Goal: Task Accomplishment & Management: Complete application form

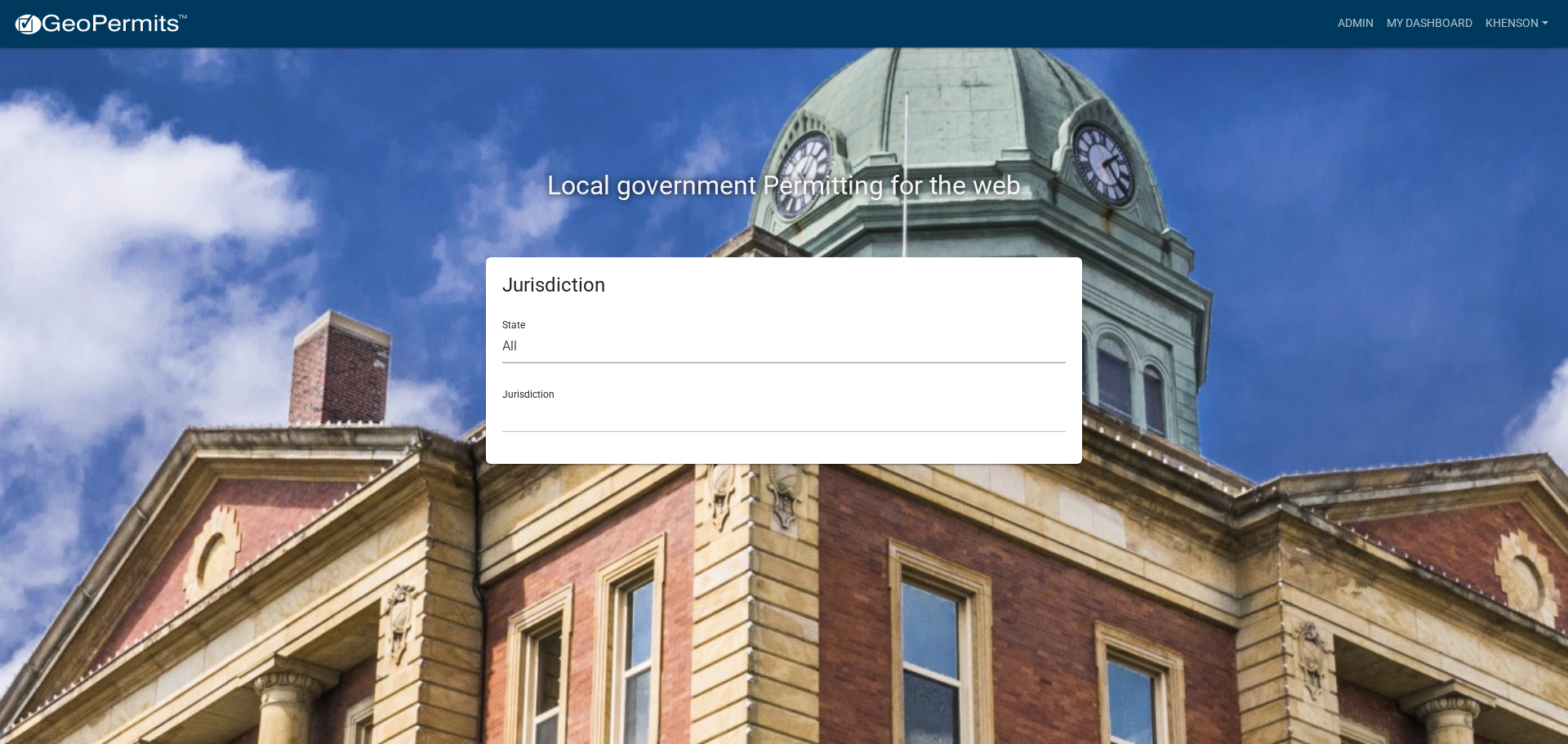
click at [545, 352] on select "All [US_STATE] [US_STATE] [US_STATE] [US_STATE] [US_STATE] [US_STATE] [US_STATE…" at bounding box center [783, 347] width 563 height 33
select select "[US_STATE]"
click at [502, 330] on select "All [US_STATE] [US_STATE] [US_STATE] [US_STATE] [US_STATE] [US_STATE] [US_STATE…" at bounding box center [783, 347] width 563 height 33
drag, startPoint x: 546, startPoint y: 361, endPoint x: 552, endPoint y: 420, distance: 59.3
click at [552, 420] on select "[GEOGRAPHIC_DATA], [US_STATE][PERSON_NAME][GEOGRAPHIC_DATA], [US_STATE][PERSON_…" at bounding box center [783, 416] width 563 height 33
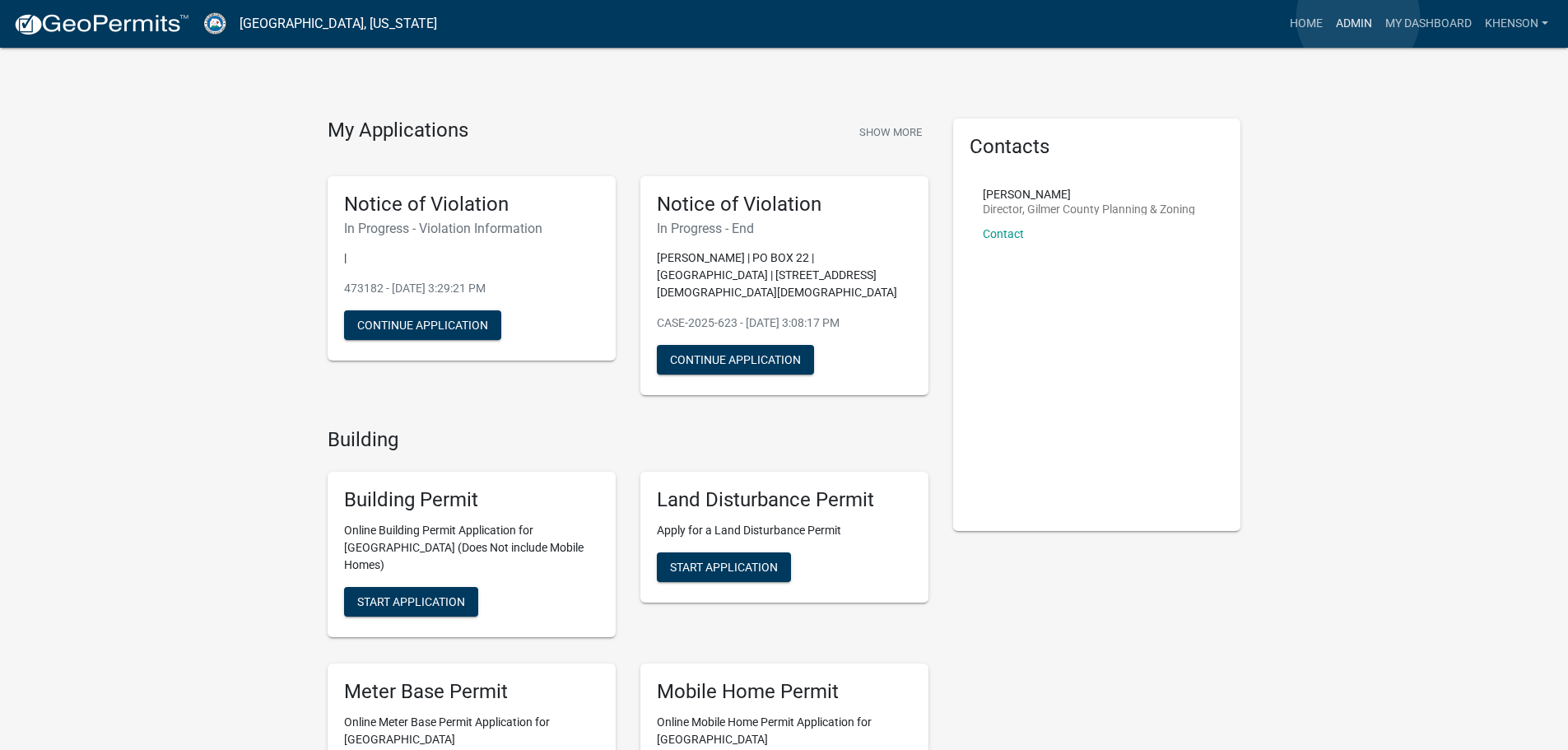
click at [1359, 18] on link "Admin" at bounding box center [1354, 24] width 49 height 32
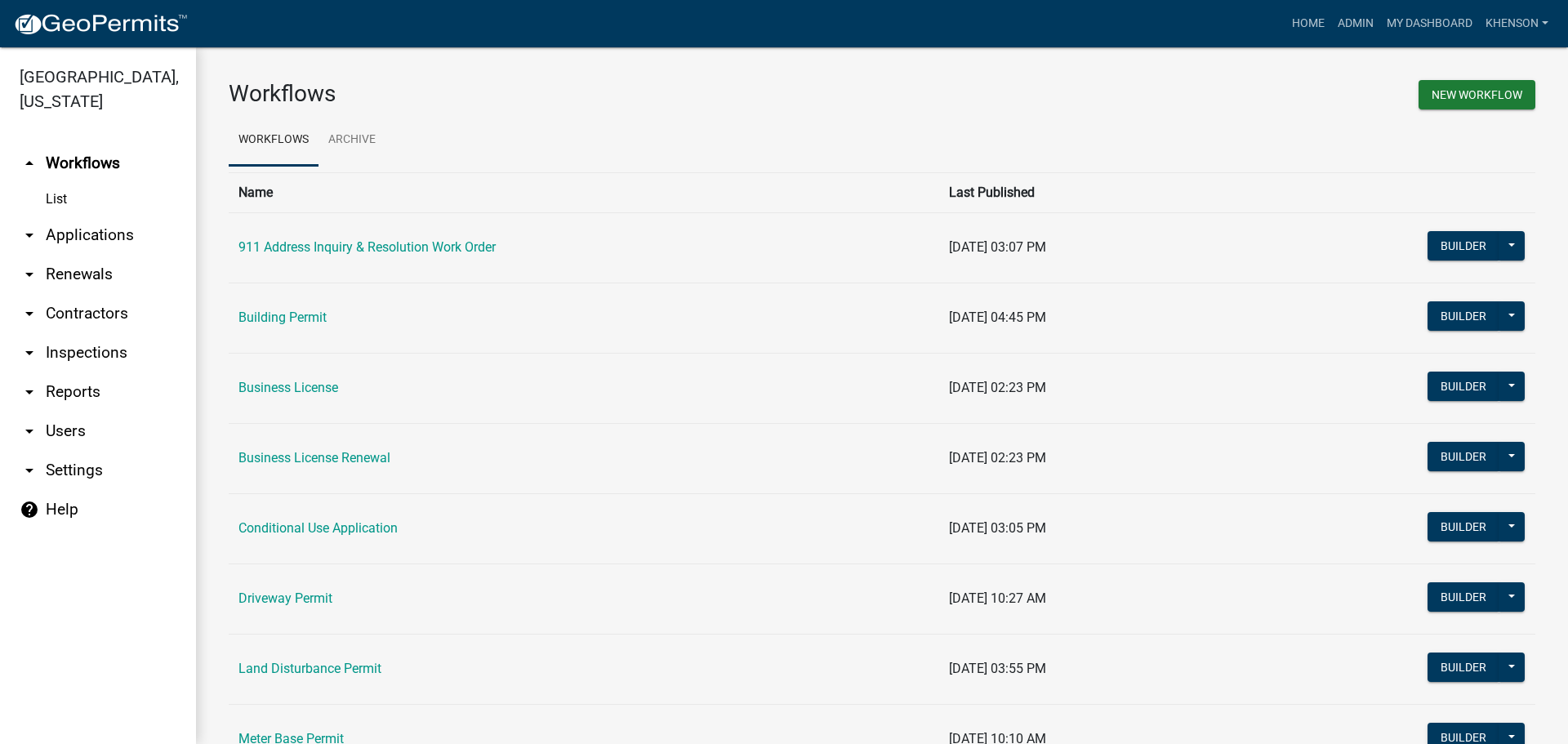
click at [119, 235] on link "arrow_drop_down Applications" at bounding box center [97, 235] width 196 height 40
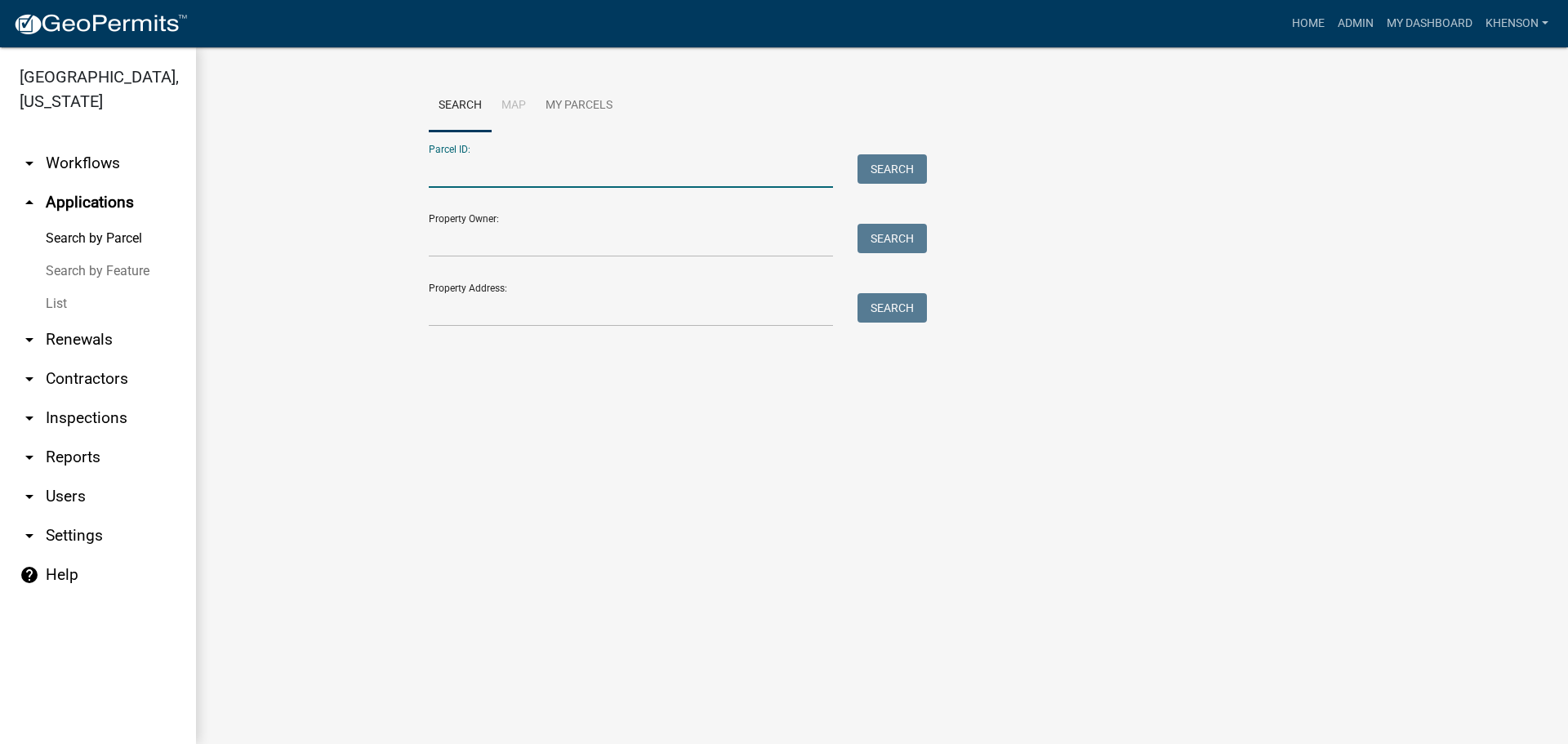
click at [451, 174] on input "Parcel ID:" at bounding box center [631, 171] width 404 height 33
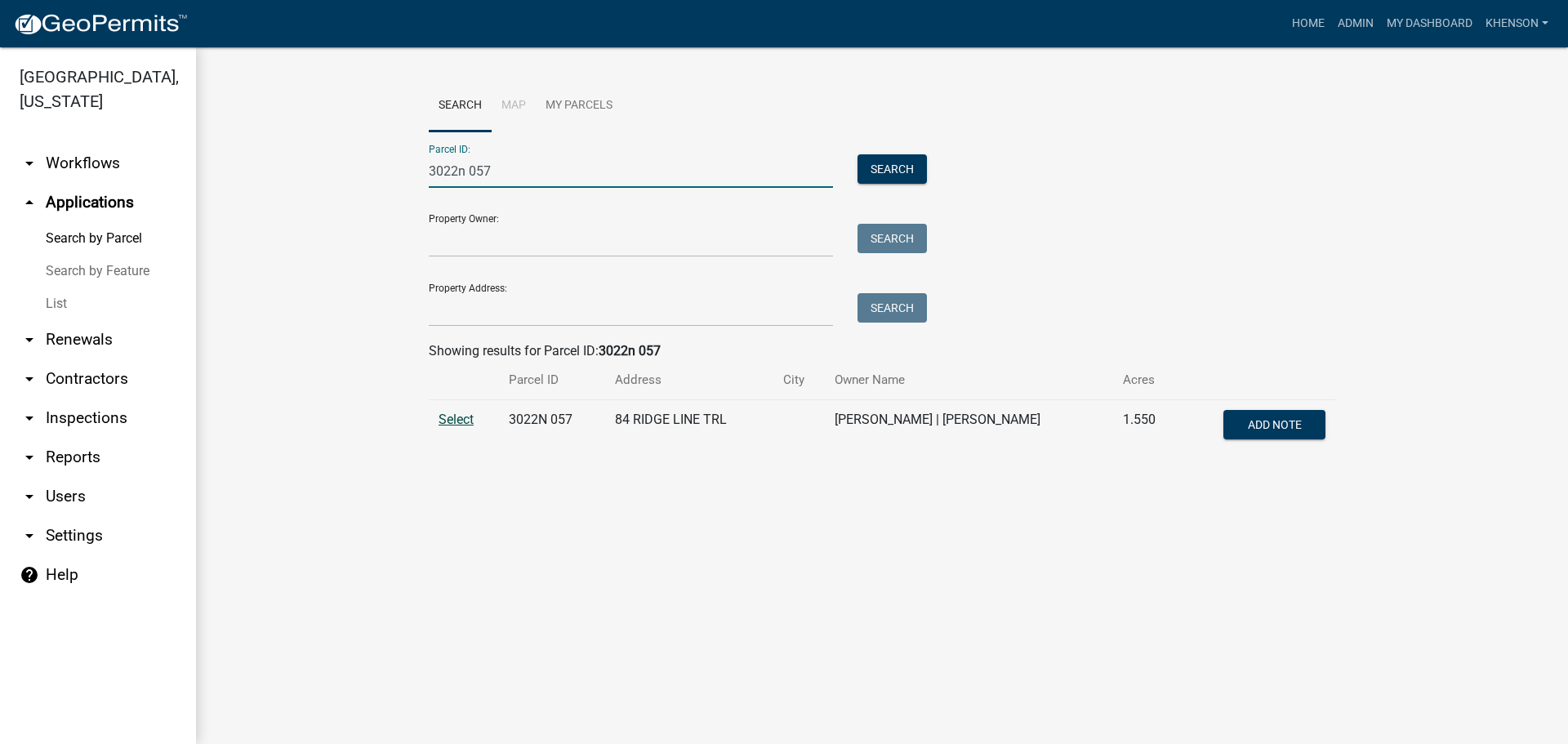
type input "3022n 057"
click at [455, 420] on span "Select" at bounding box center [456, 419] width 35 height 16
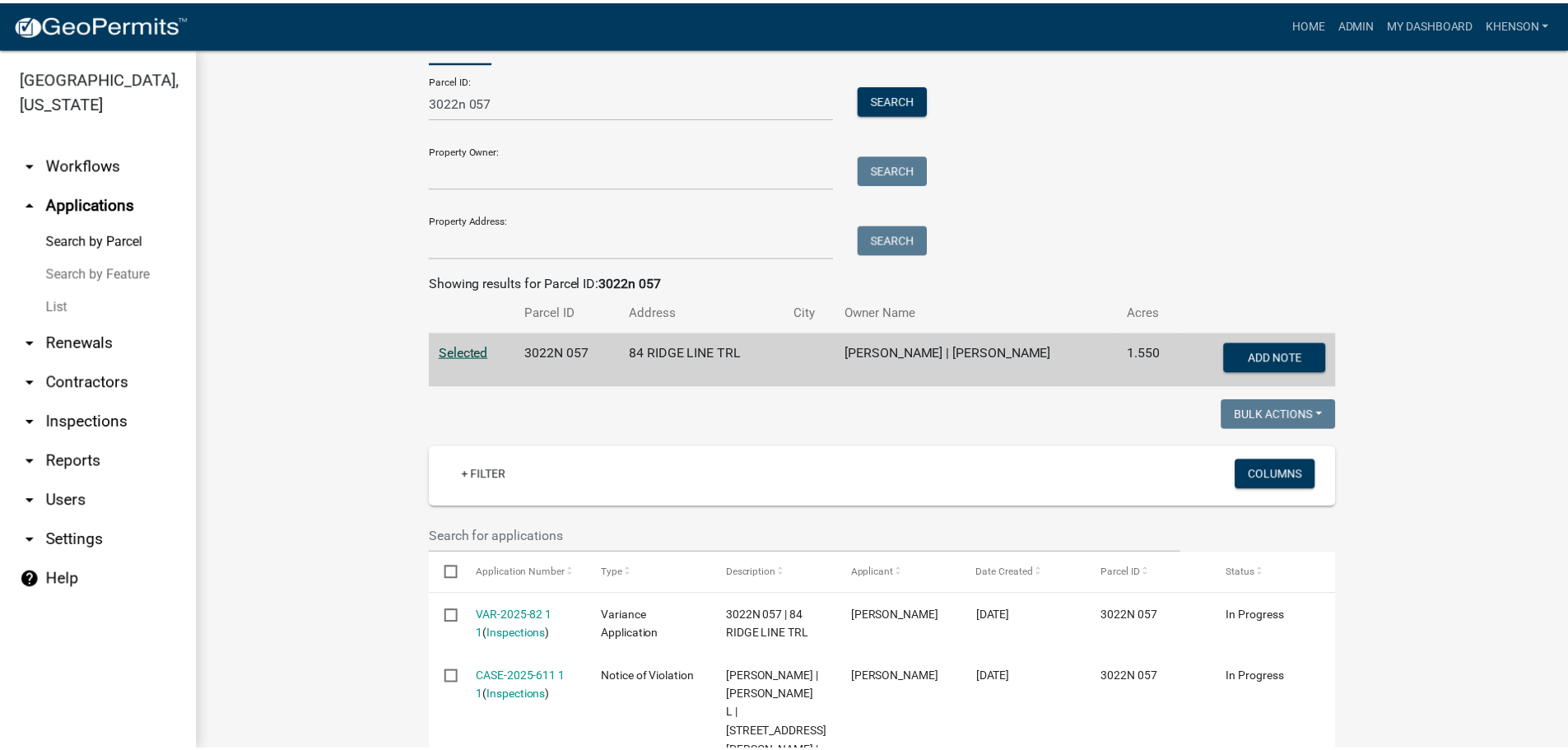
scroll to position [165, 0]
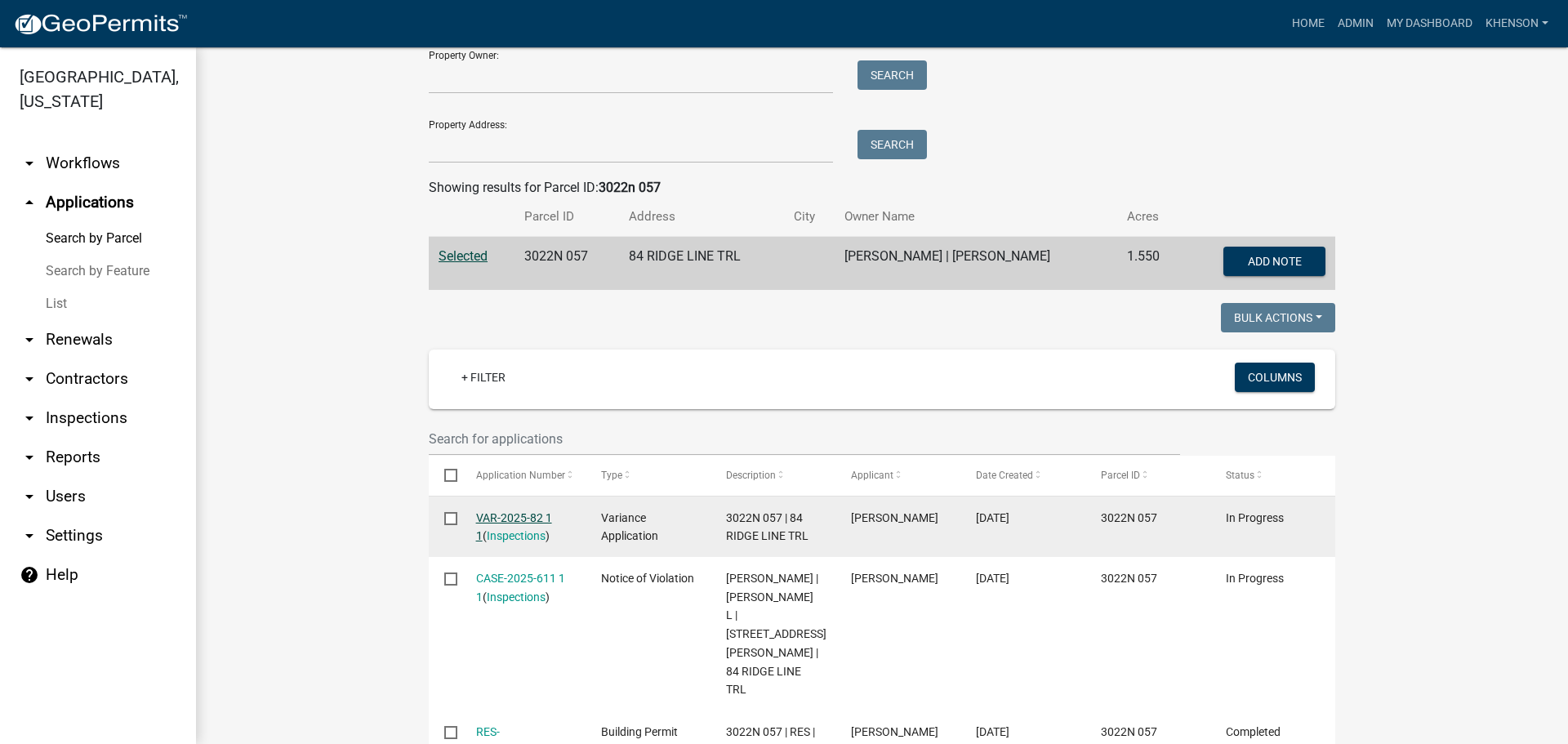
click at [494, 514] on link "VAR-2025-82 1 1" at bounding box center [514, 527] width 76 height 32
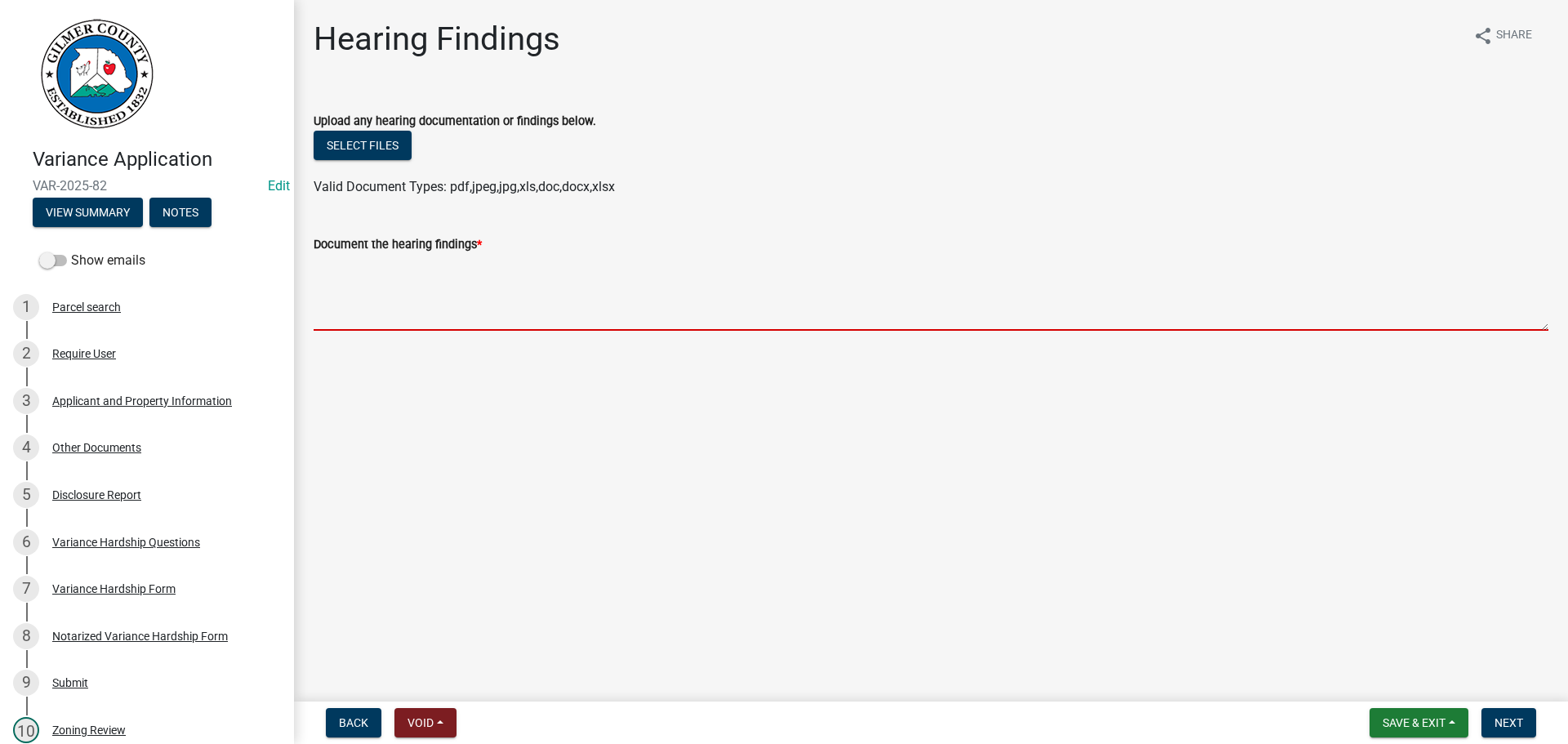
click at [400, 311] on textarea "Document the hearing findings *" at bounding box center [930, 292] width 1234 height 77
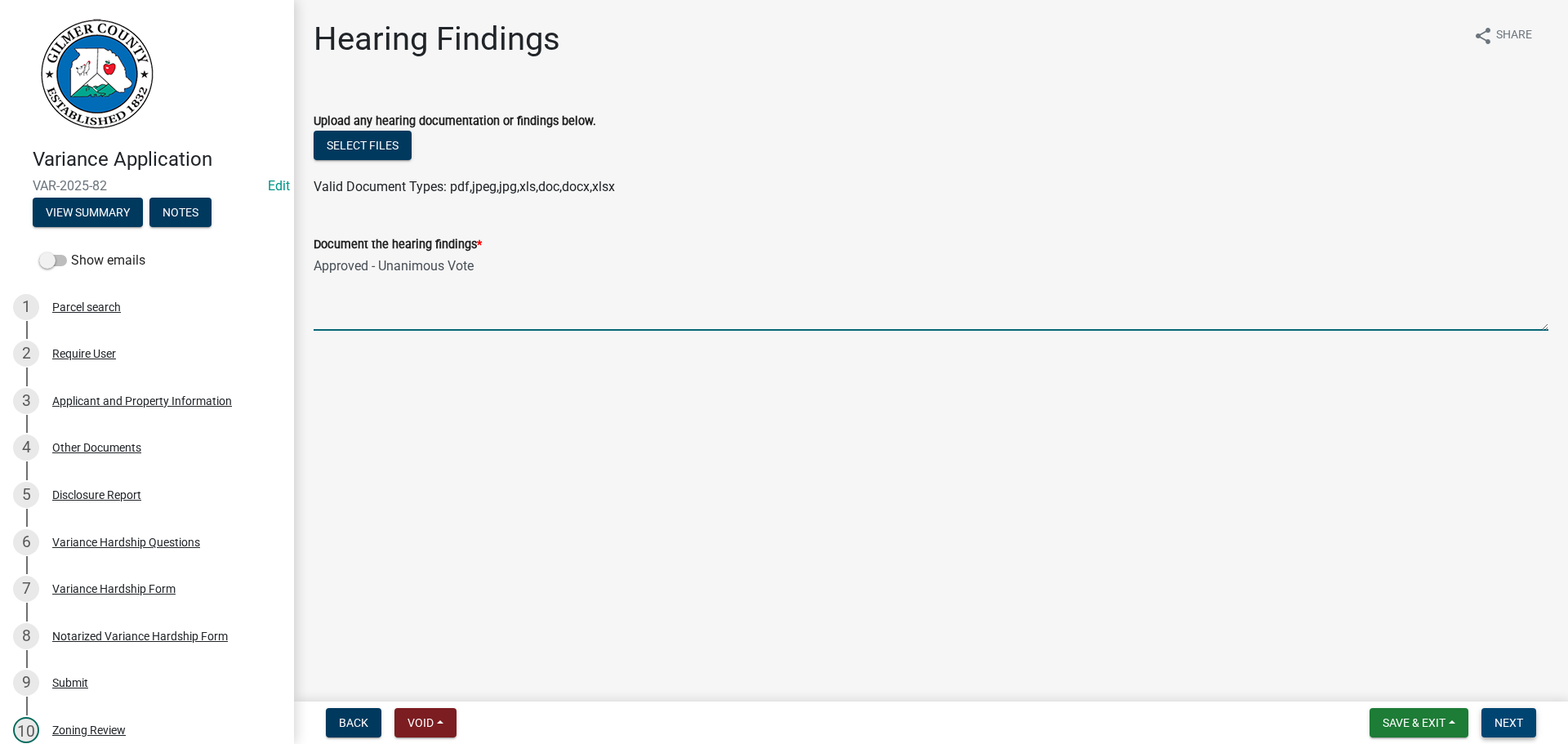
type textarea "Approved - Unanimous Vote"
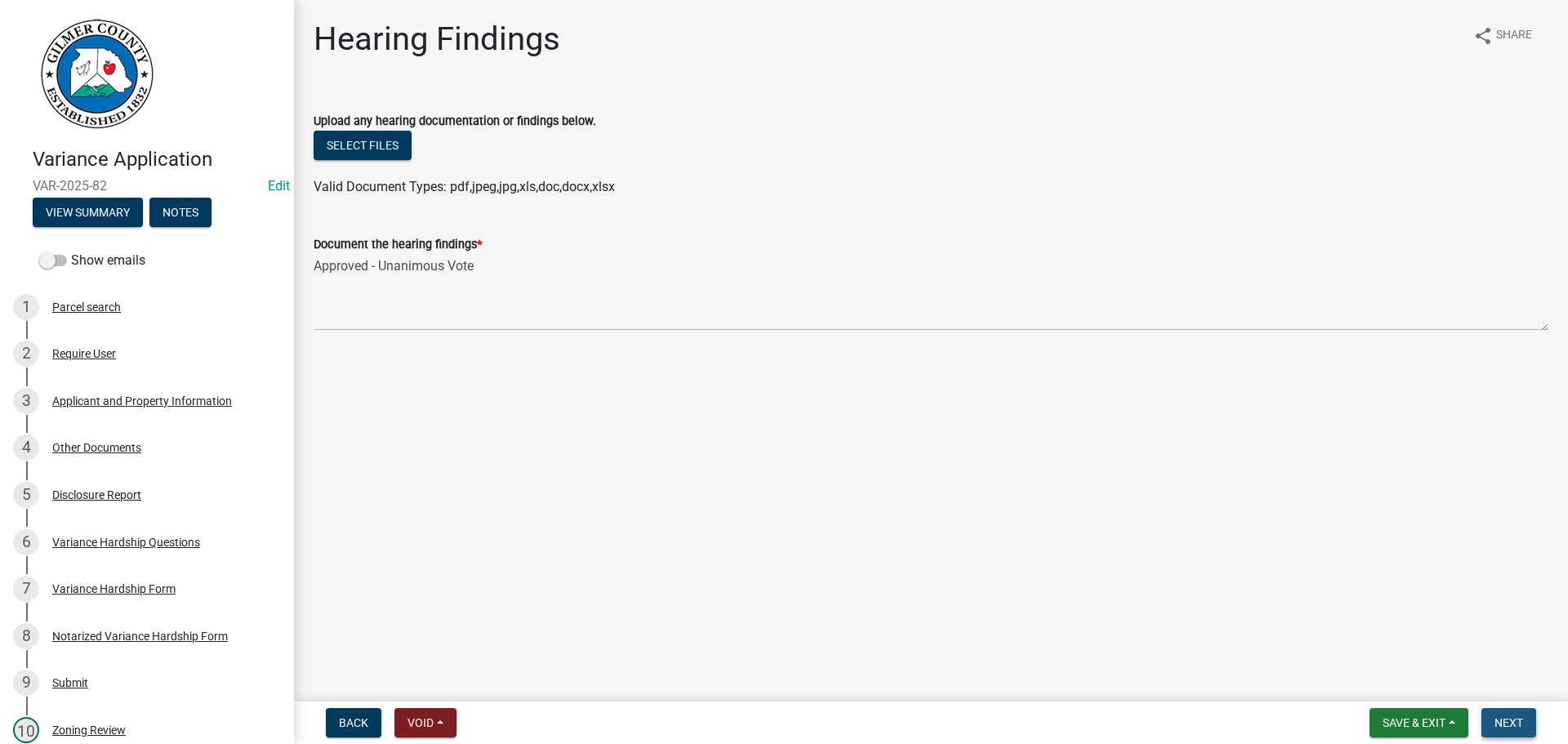
click at [1507, 716] on span "Next" at bounding box center [1508, 723] width 28 height 13
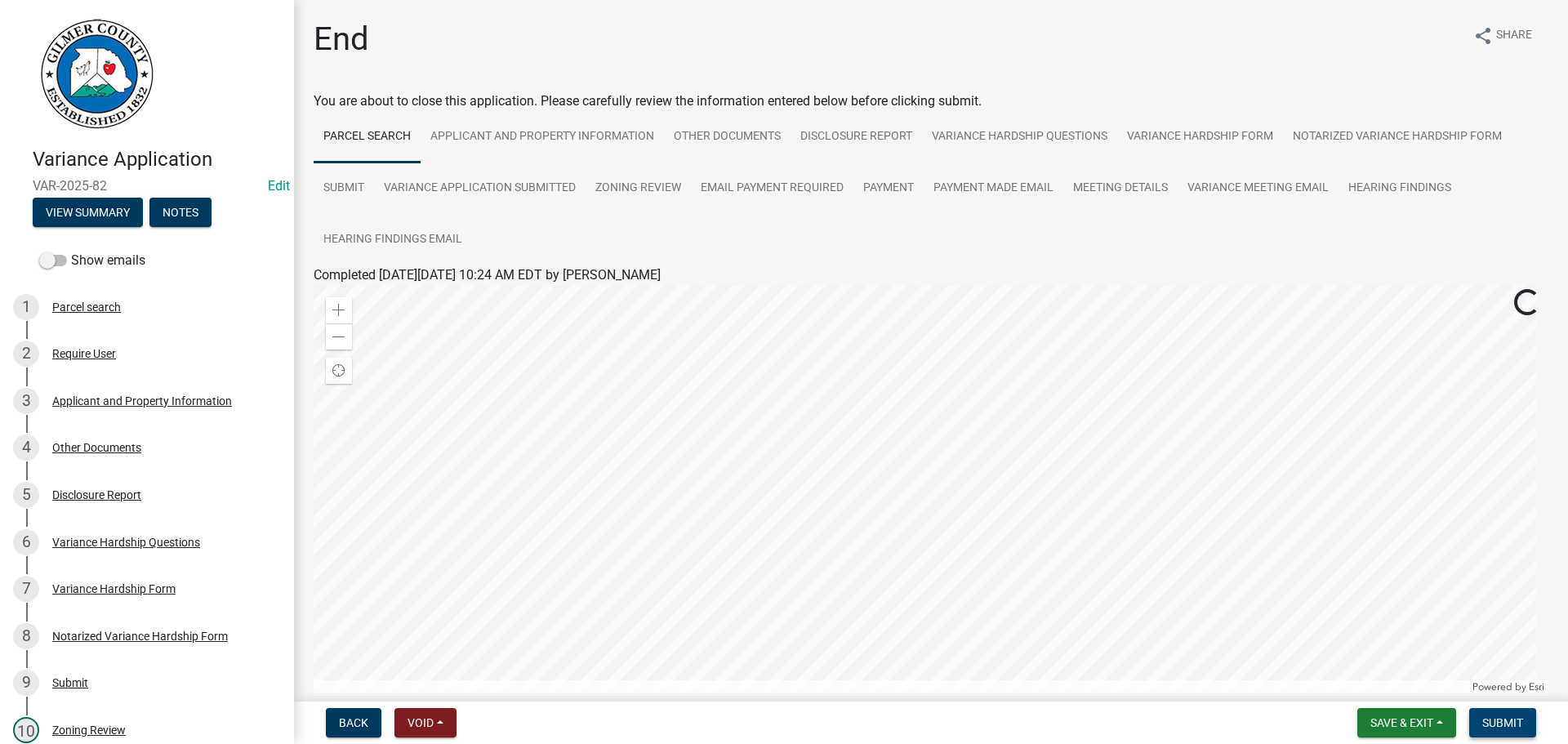
click at [1507, 716] on span "Submit" at bounding box center [1502, 723] width 40 height 13
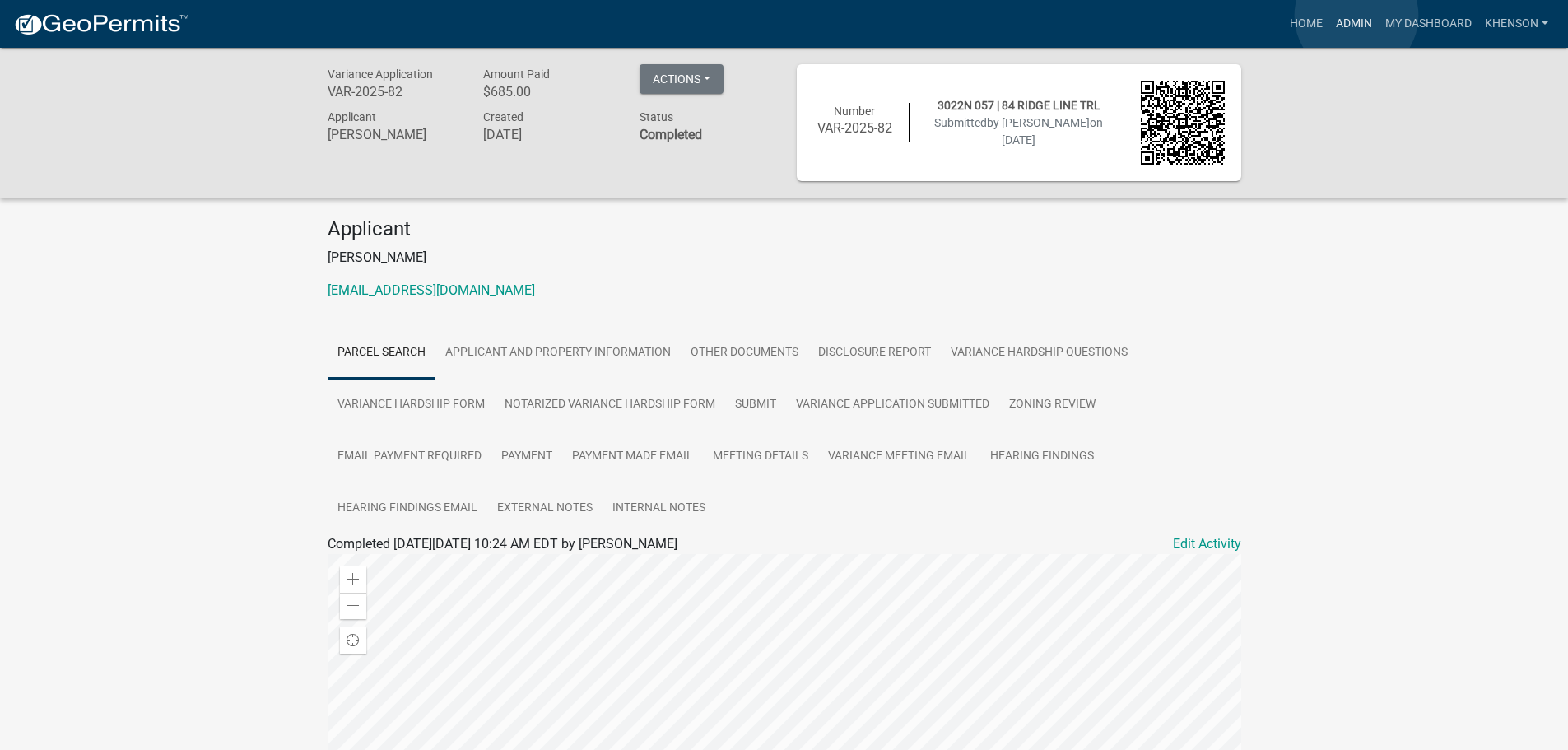
click at [1357, 16] on link "Admin" at bounding box center [1354, 24] width 49 height 32
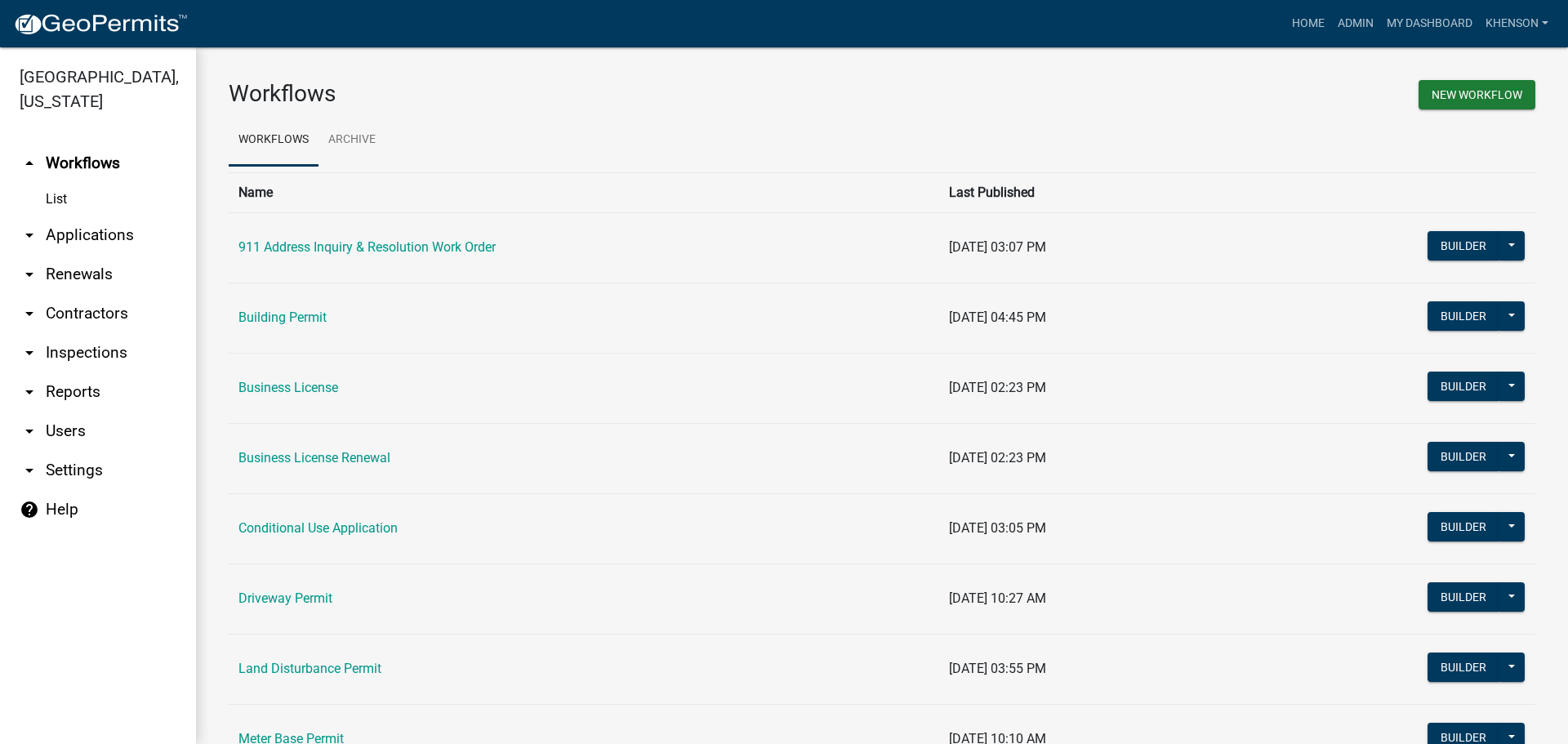
click at [92, 228] on link "arrow_drop_down Applications" at bounding box center [97, 235] width 196 height 40
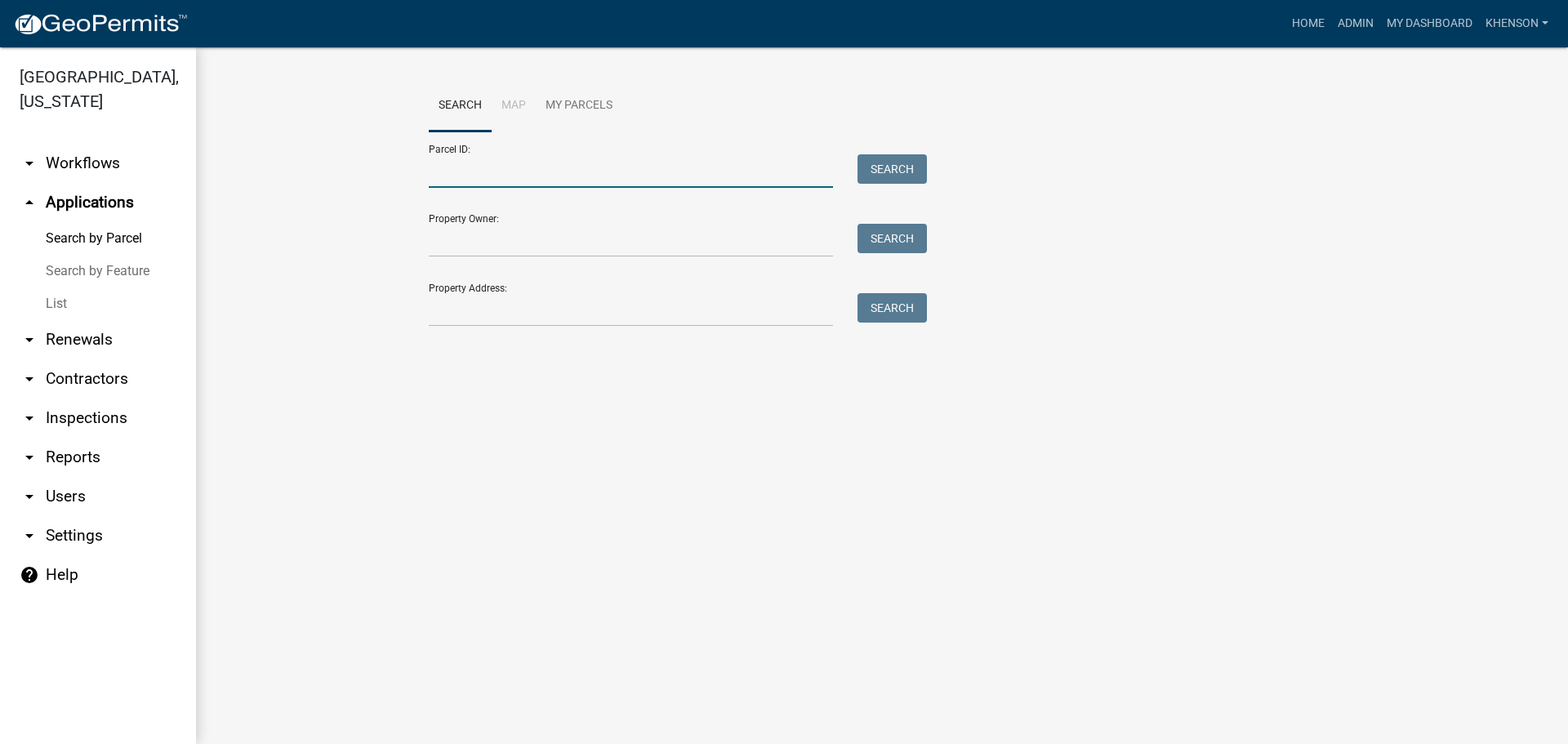
click at [475, 167] on input "Parcel ID:" at bounding box center [631, 171] width 404 height 33
type input "3021060"
click at [864, 157] on button "Search" at bounding box center [892, 169] width 70 height 29
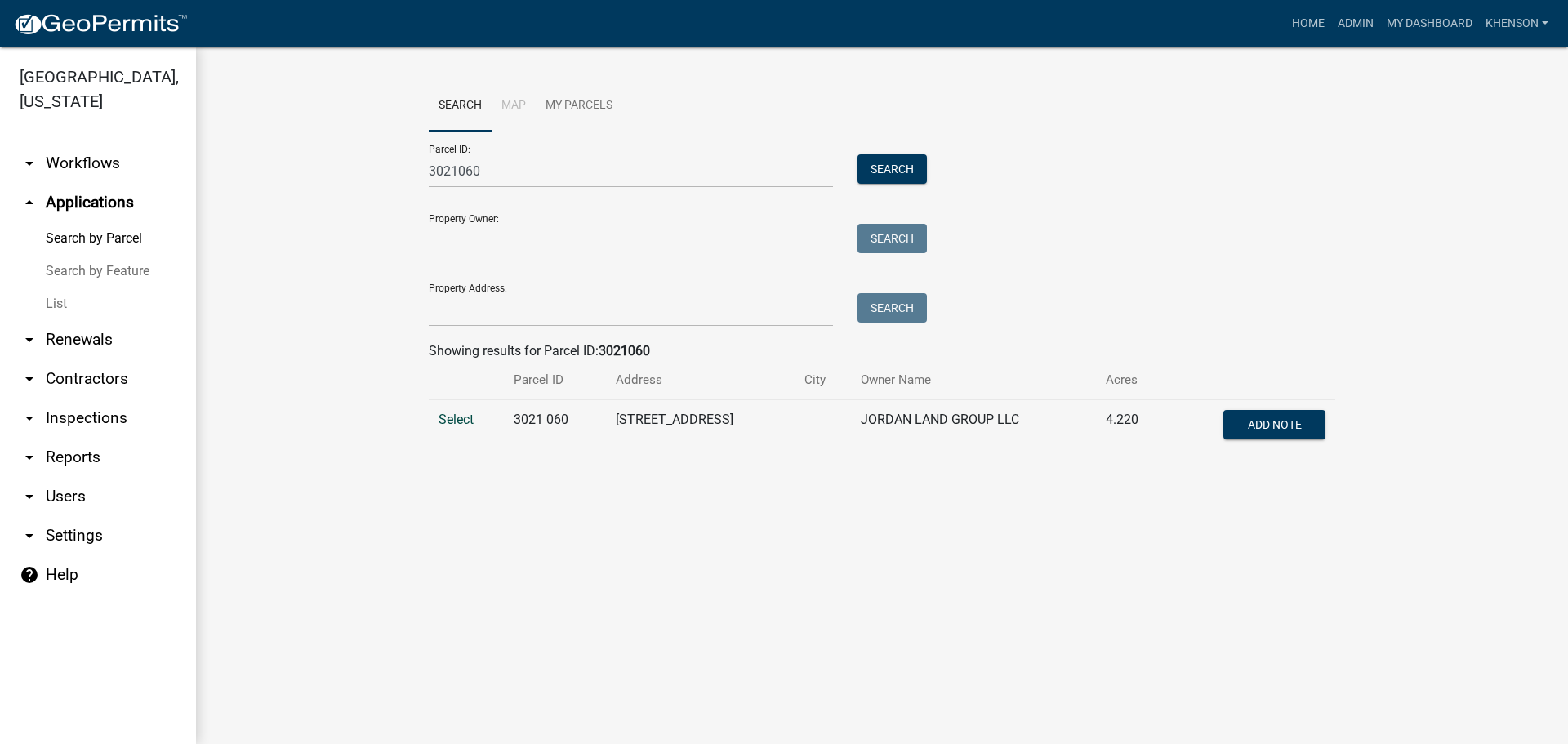
click at [457, 420] on span "Select" at bounding box center [456, 419] width 35 height 16
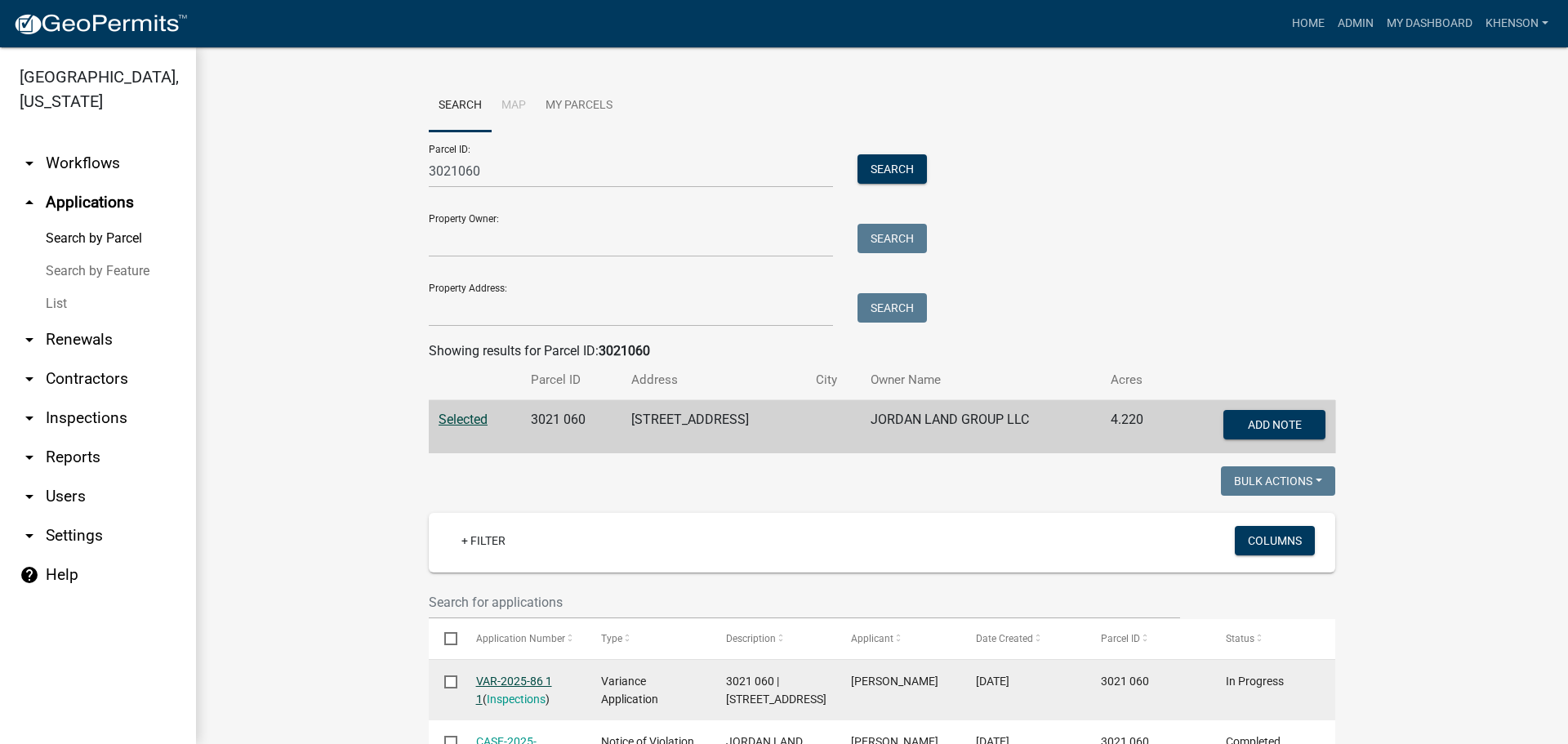
click at [519, 677] on link "VAR-2025-86 1 1" at bounding box center [514, 691] width 76 height 32
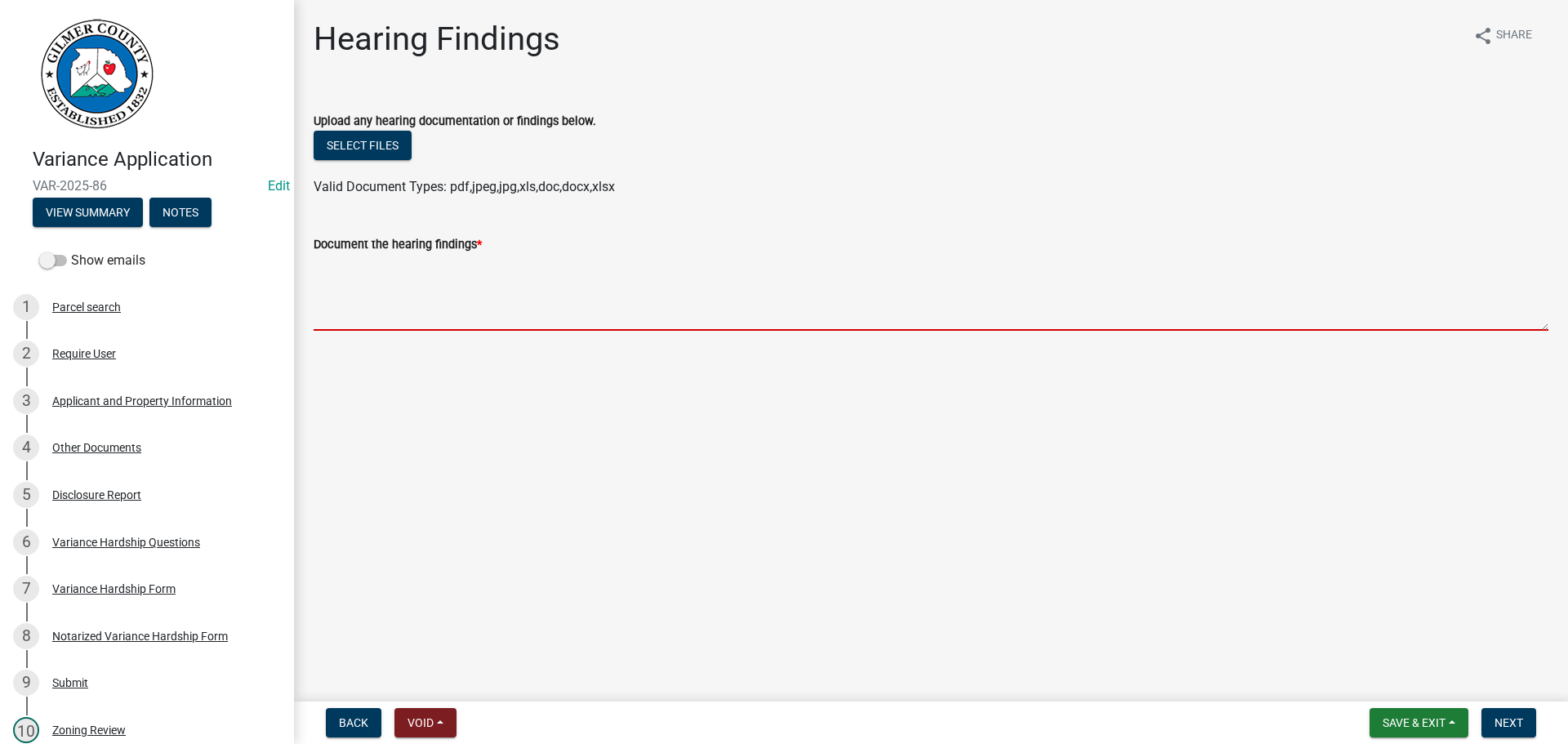
click at [366, 274] on textarea "Document the hearing findings *" at bounding box center [930, 292] width 1234 height 77
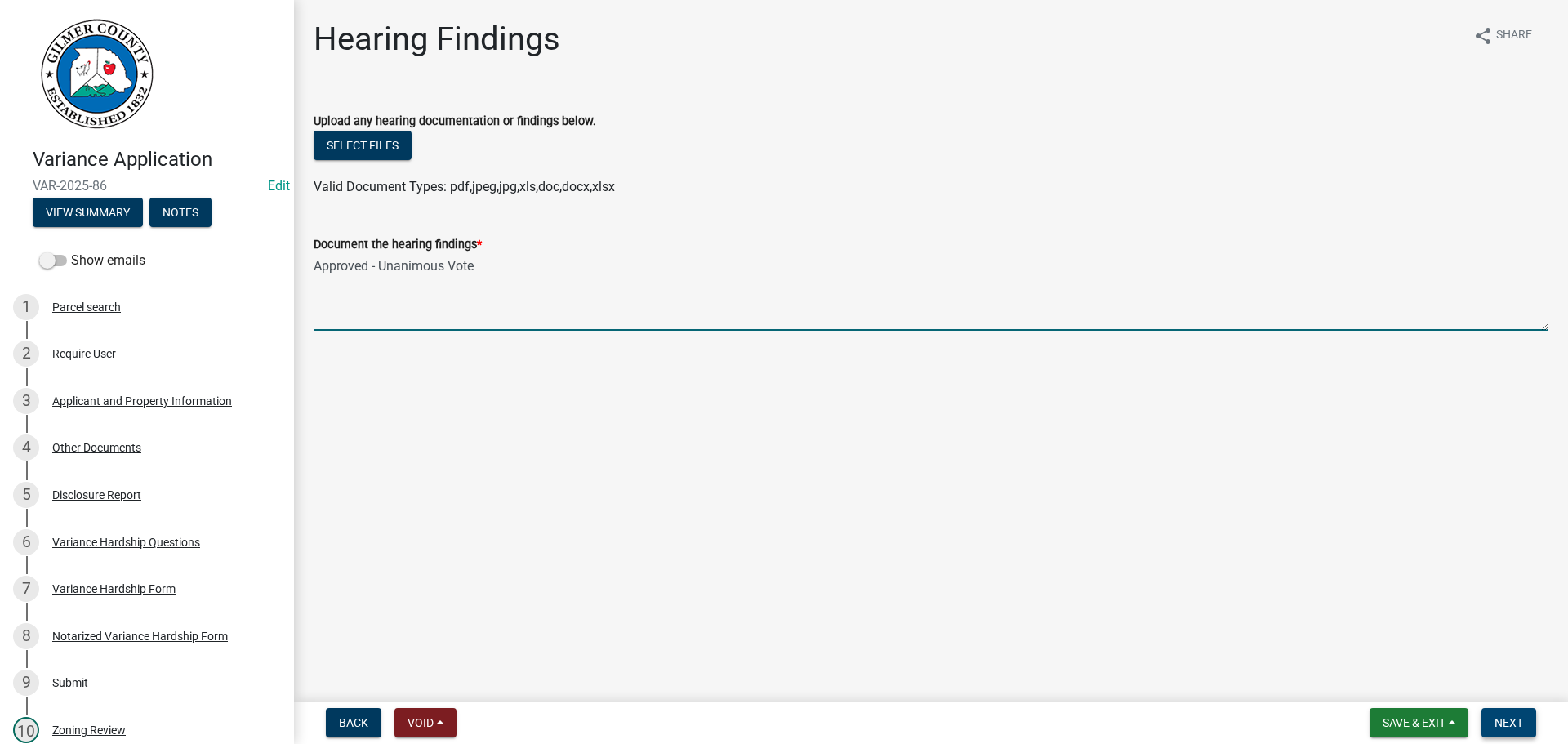
type textarea "Approved - Unanimous Vote"
click at [1509, 720] on span "Next" at bounding box center [1508, 723] width 28 height 13
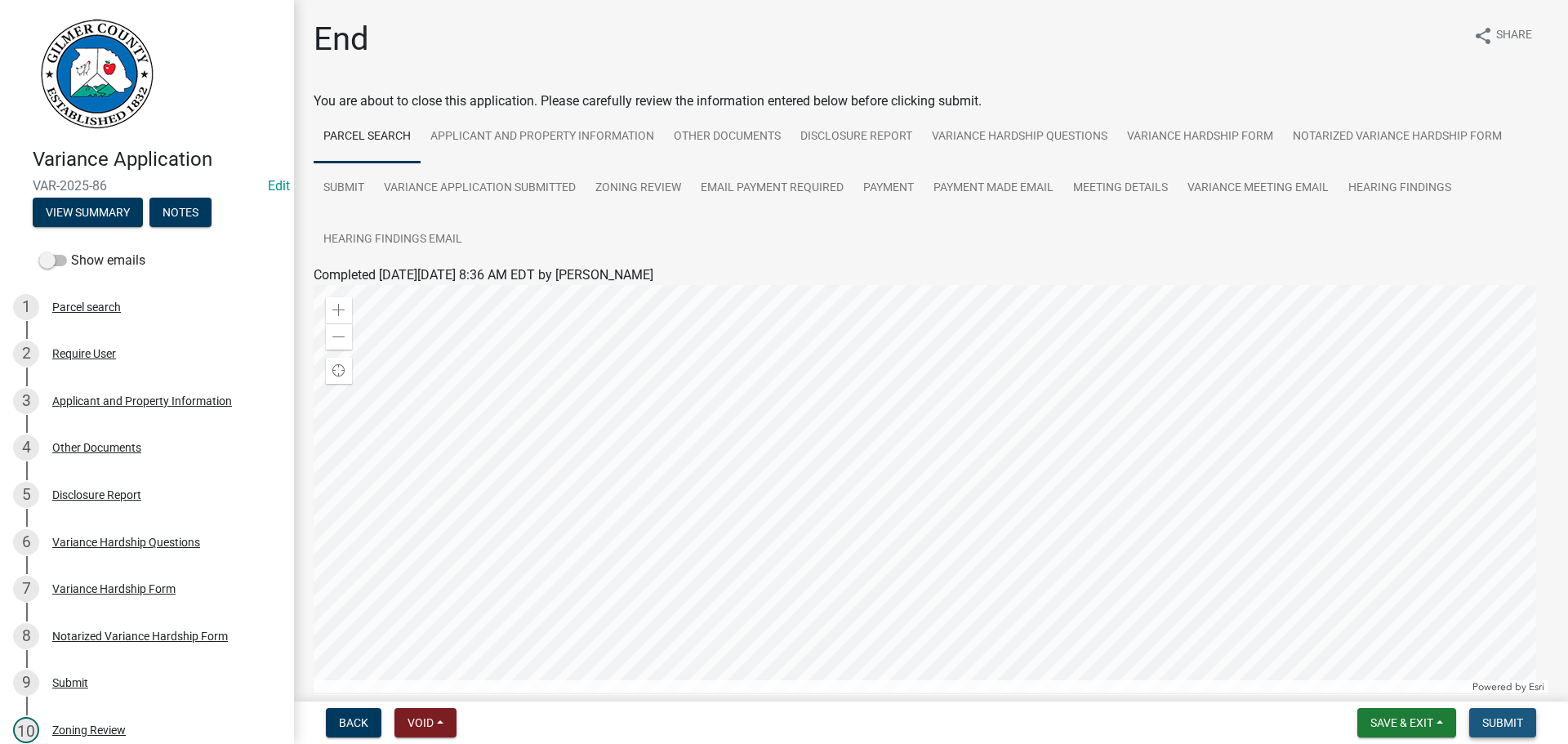
click at [1509, 719] on span "Submit" at bounding box center [1502, 723] width 40 height 13
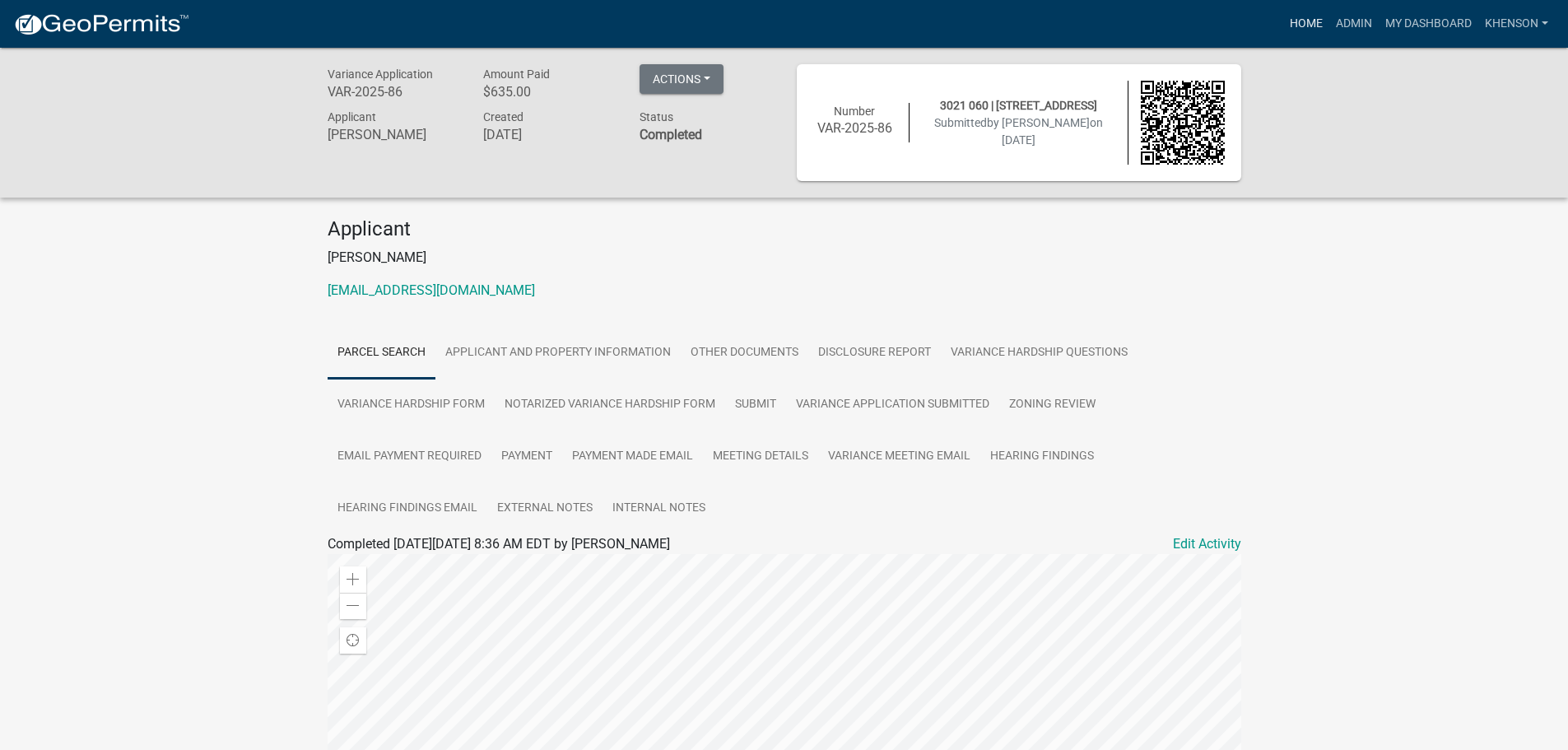
click at [1299, 19] on link "Home" at bounding box center [1307, 24] width 46 height 32
